Goal: Transaction & Acquisition: Purchase product/service

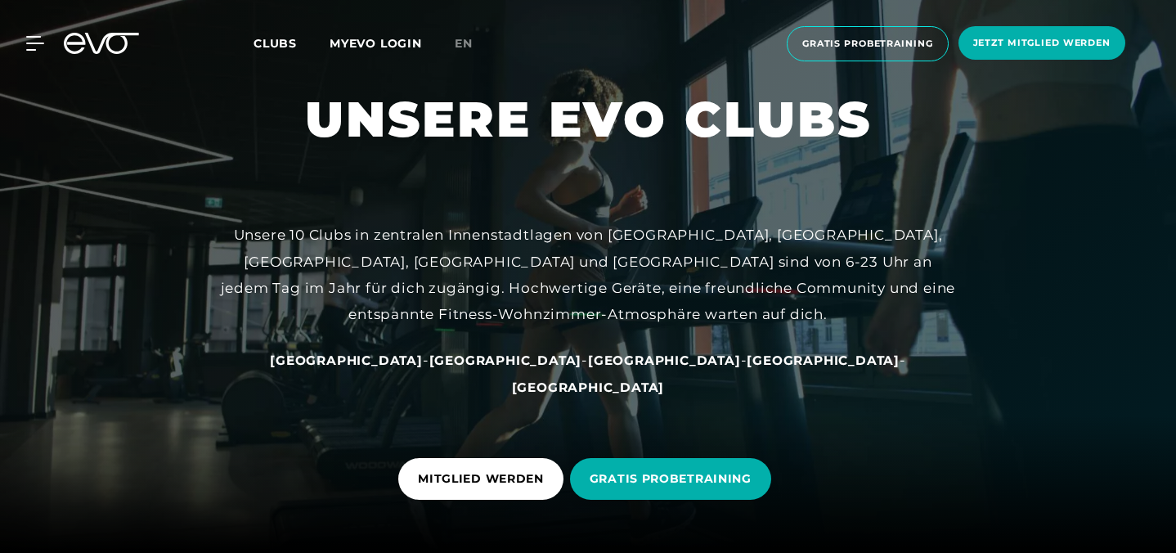
click at [389, 368] on span "[GEOGRAPHIC_DATA]" at bounding box center [346, 360] width 153 height 16
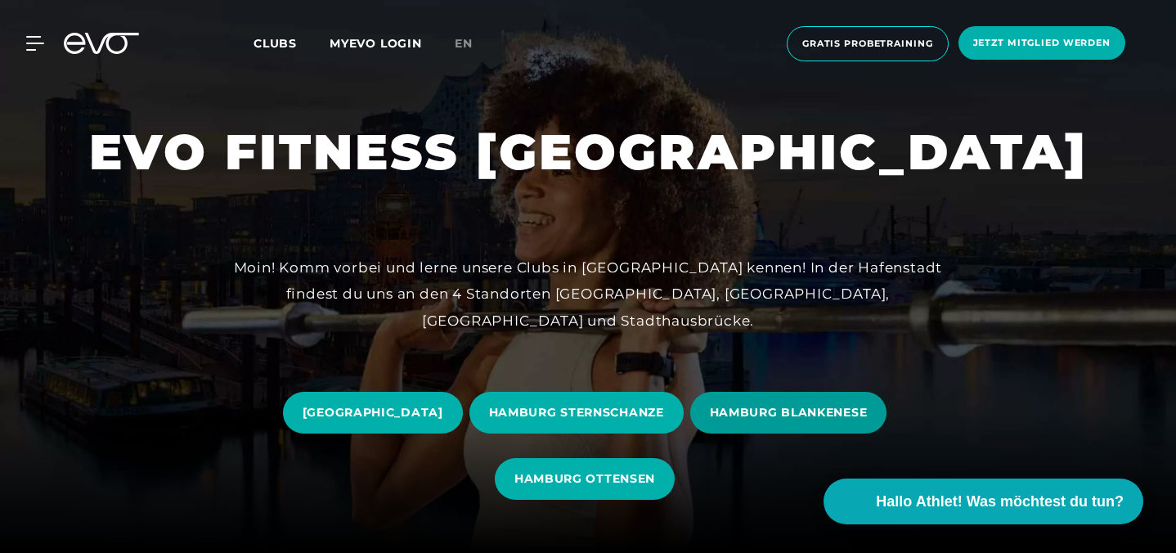
click at [710, 421] on span "HAMBURG BLANKENESE" at bounding box center [789, 412] width 158 height 17
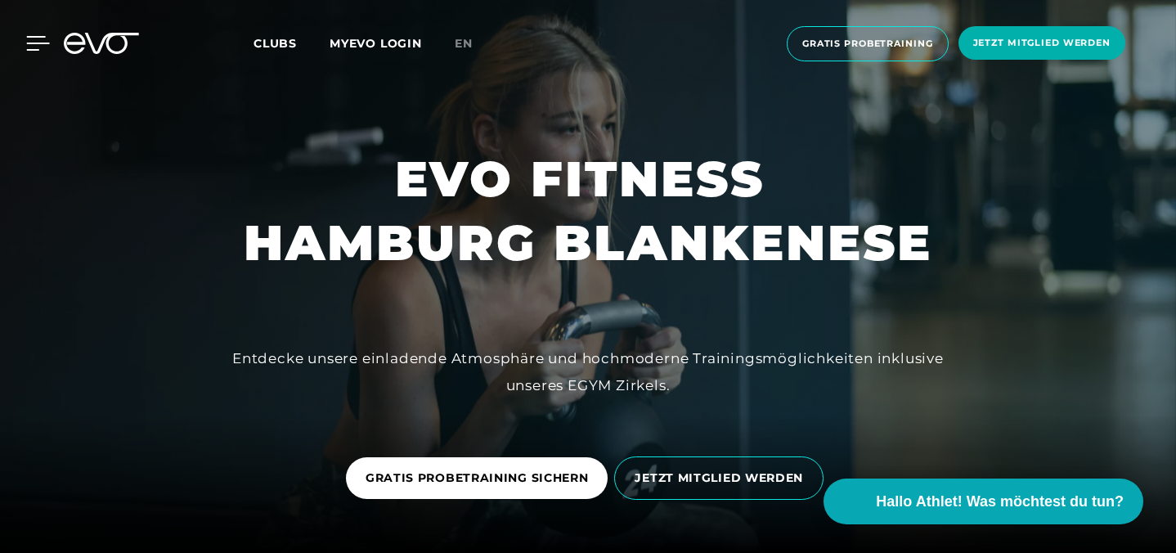
click at [21, 39] on div at bounding box center [25, 43] width 49 height 15
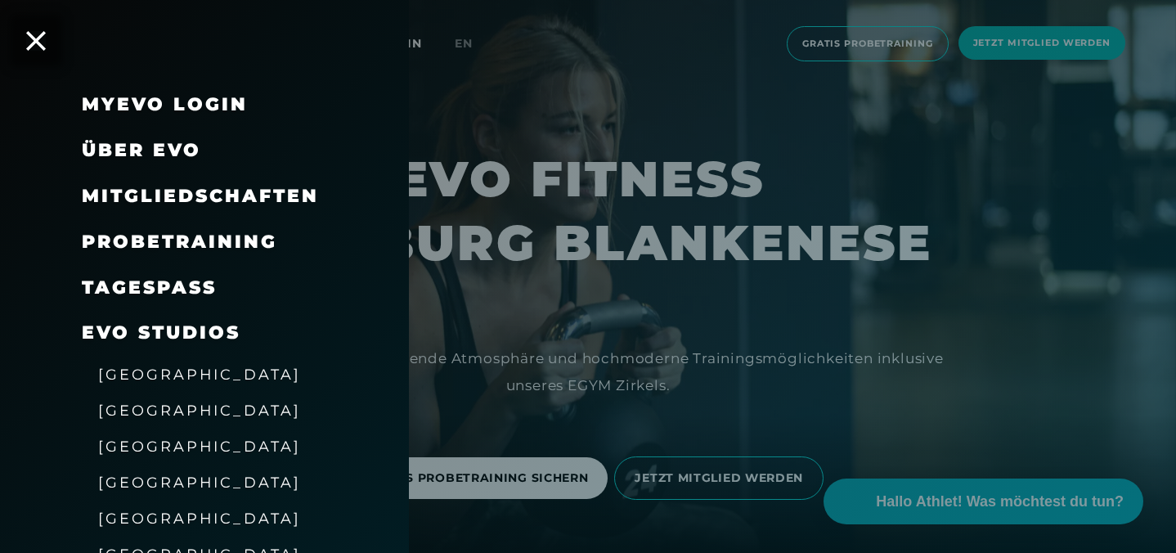
click at [192, 197] on span "Mitgliedschaften" at bounding box center [200, 196] width 237 height 22
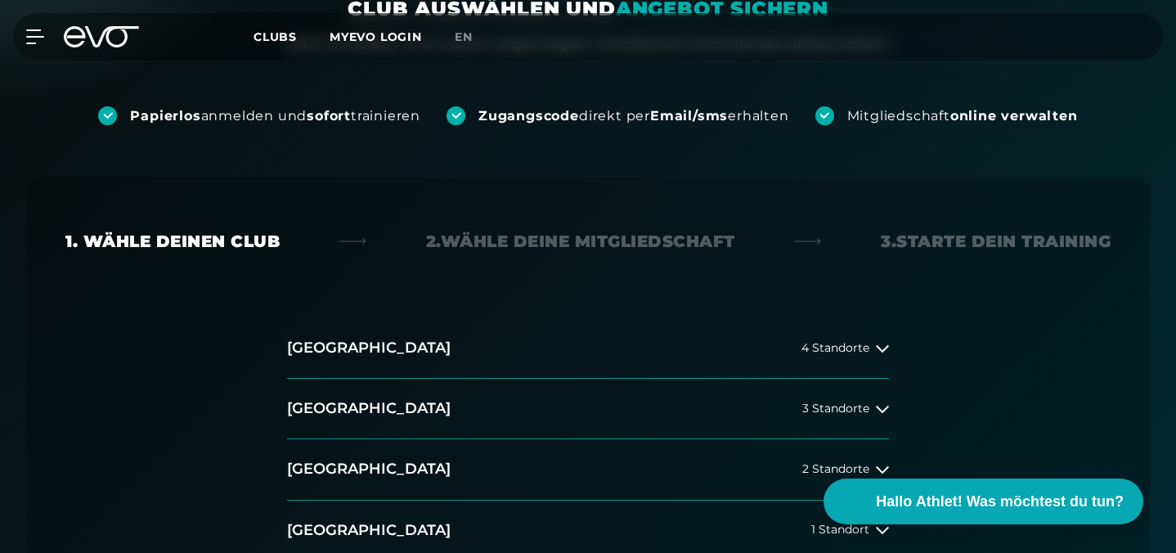
scroll to position [250, 0]
click at [415, 317] on button "[GEOGRAPHIC_DATA] 4 Standorte" at bounding box center [588, 347] width 602 height 61
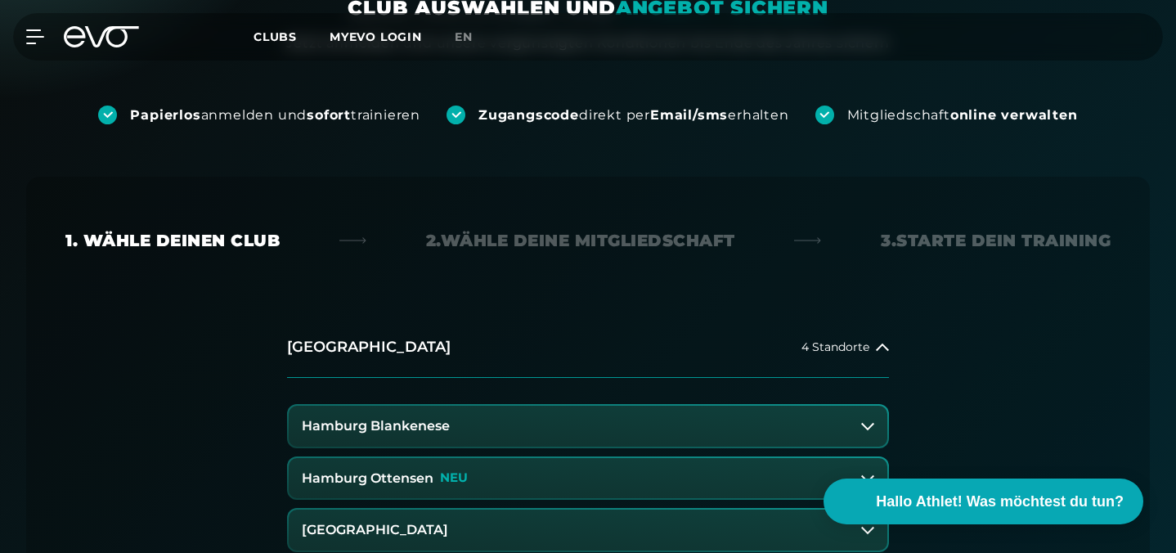
click at [438, 406] on button "Hamburg Blankenese" at bounding box center [588, 426] width 599 height 41
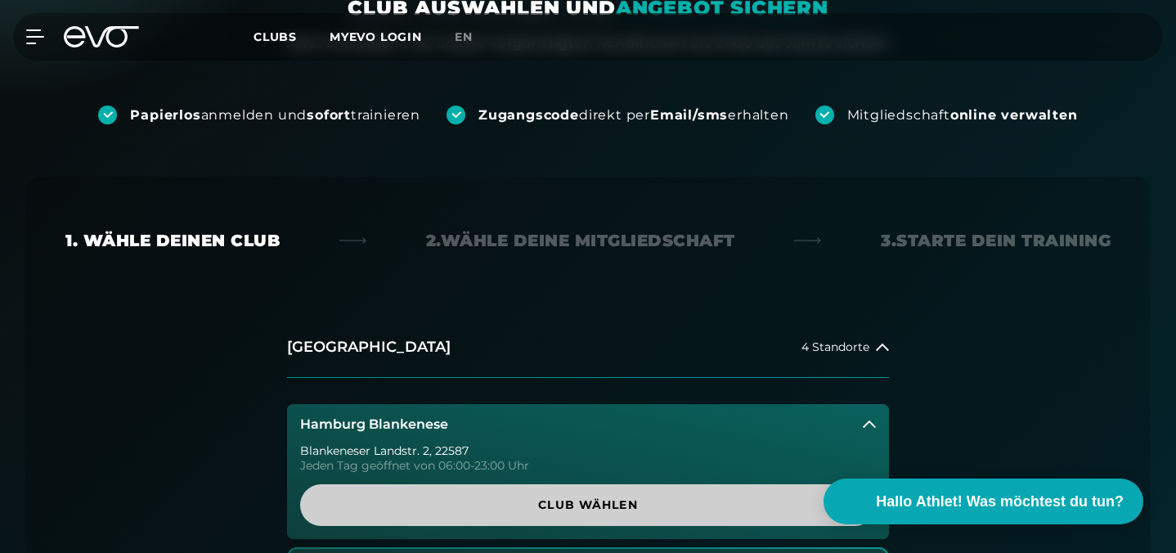
click at [491, 496] on span "Club wählen" at bounding box center [588, 504] width 536 height 17
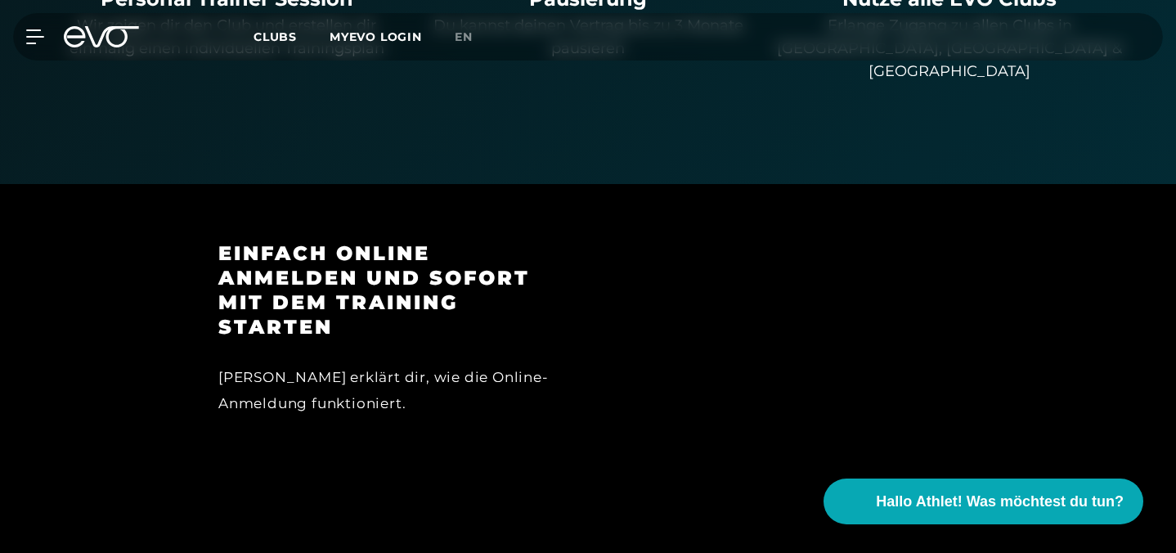
scroll to position [1530, 0]
